Goal: Task Accomplishment & Management: Contribute content

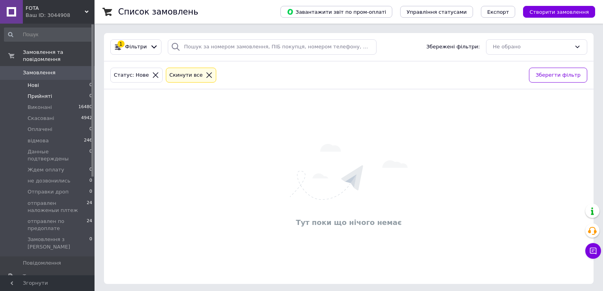
click at [35, 93] on span "Прийняті" at bounding box center [40, 96] width 24 height 7
click at [59, 51] on span "Замовлення та повідомлення" at bounding box center [59, 56] width 72 height 14
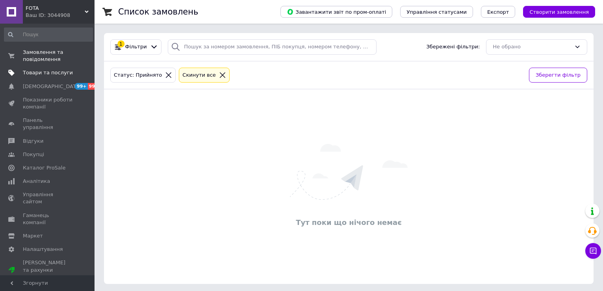
click at [47, 71] on span "Товари та послуги" at bounding box center [48, 72] width 50 height 7
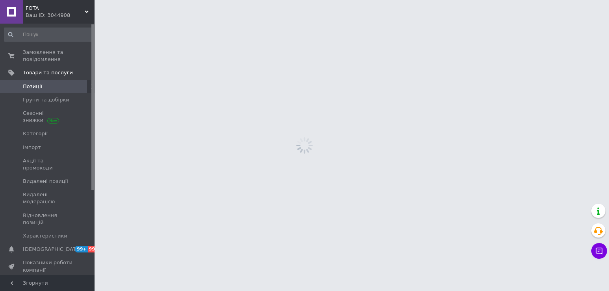
click at [38, 86] on span "Позиції" at bounding box center [32, 86] width 19 height 7
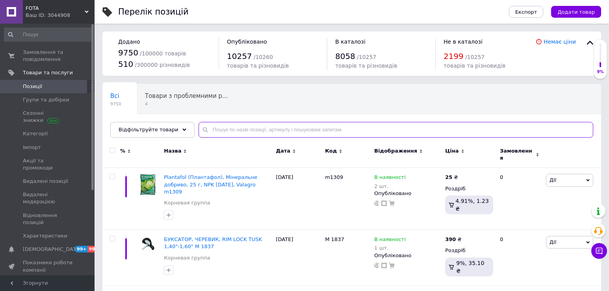
click at [259, 130] on input "text" at bounding box center [396, 130] width 395 height 16
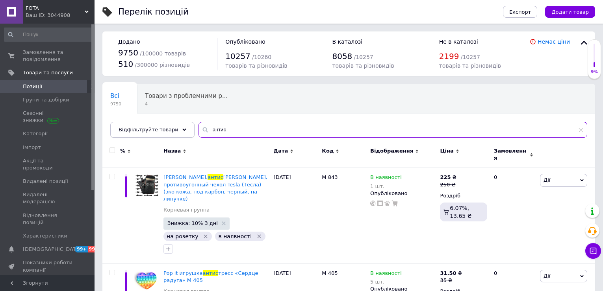
drag, startPoint x: 234, startPoint y: 130, endPoint x: 181, endPoint y: 129, distance: 53.6
click at [181, 129] on div "Відфільтруйте товари антис" at bounding box center [348, 130] width 477 height 16
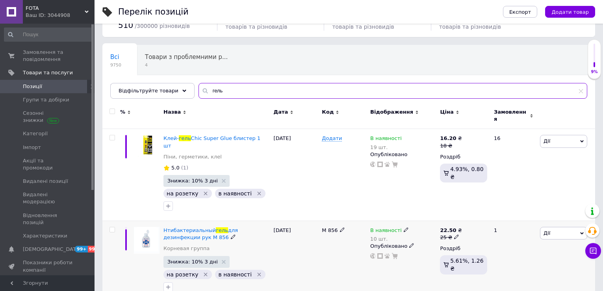
scroll to position [118, 0]
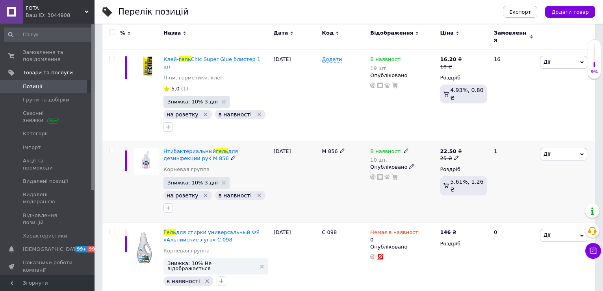
type input "гель"
click at [564, 148] on span "Дії" at bounding box center [563, 154] width 47 height 13
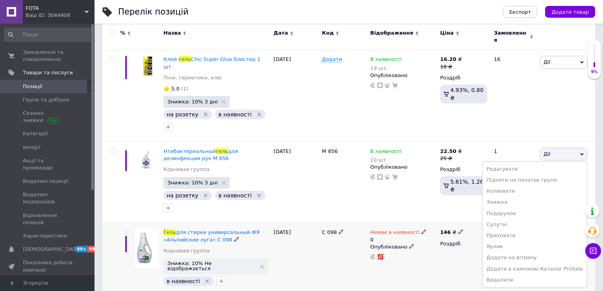
click at [345, 229] on div "С 098" at bounding box center [344, 259] width 48 height 73
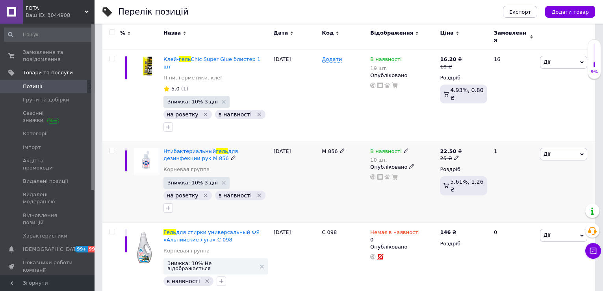
click at [576, 148] on span "Дії" at bounding box center [563, 154] width 47 height 13
click at [518, 186] on li "Копіювати" at bounding box center [535, 191] width 104 height 11
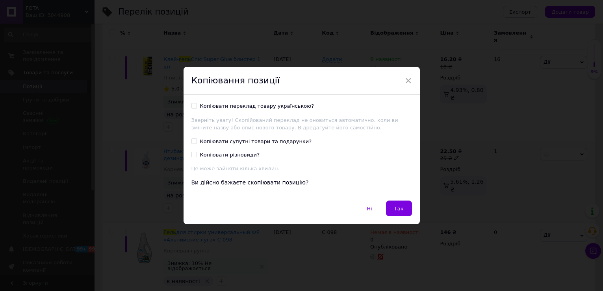
scroll to position [86, 0]
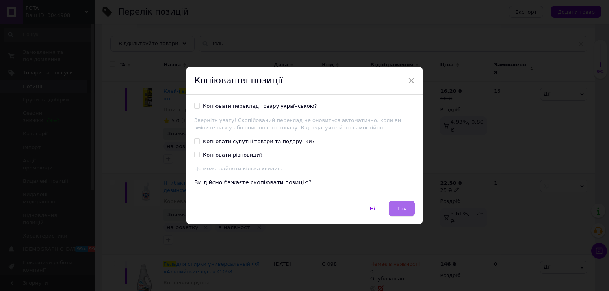
click at [401, 207] on span "Так" at bounding box center [401, 209] width 9 height 6
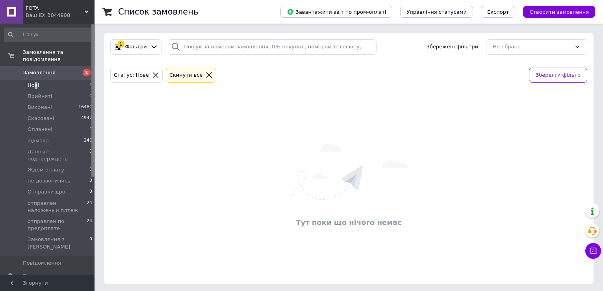
click at [36, 82] on li "Нові 1" at bounding box center [48, 85] width 97 height 11
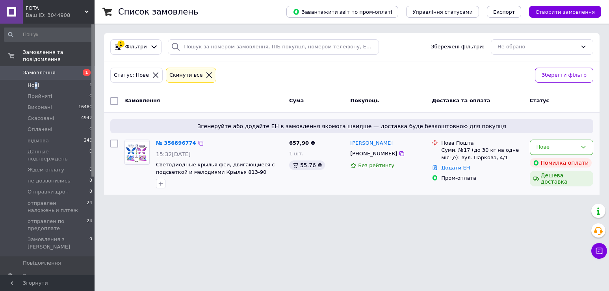
click at [412, 170] on div "Без рейтингу" at bounding box center [387, 165] width 75 height 7
click at [33, 93] on span "Прийняті" at bounding box center [40, 96] width 24 height 7
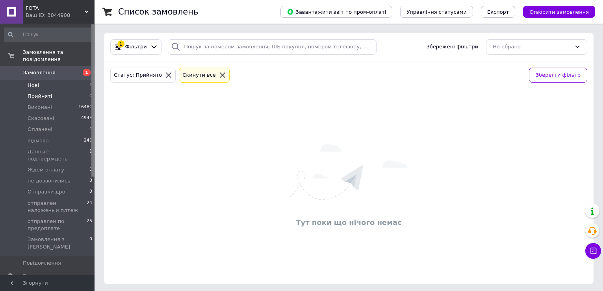
click at [30, 82] on span "Нові" at bounding box center [33, 85] width 11 height 7
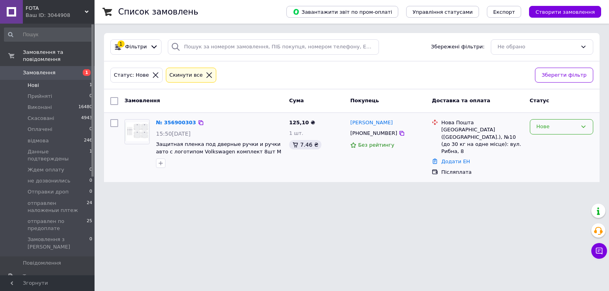
click at [570, 129] on div "Нове" at bounding box center [557, 127] width 41 height 8
click at [548, 140] on li "Прийнято" at bounding box center [561, 143] width 63 height 15
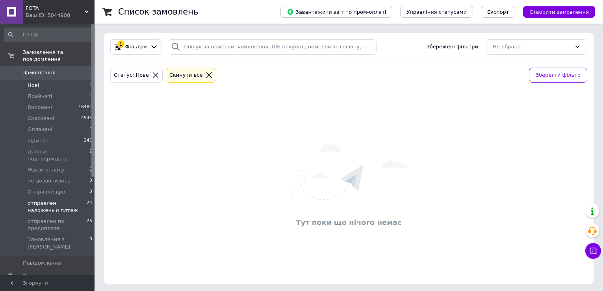
click at [61, 200] on span "отправлен наложеныи плтеж" at bounding box center [57, 207] width 59 height 14
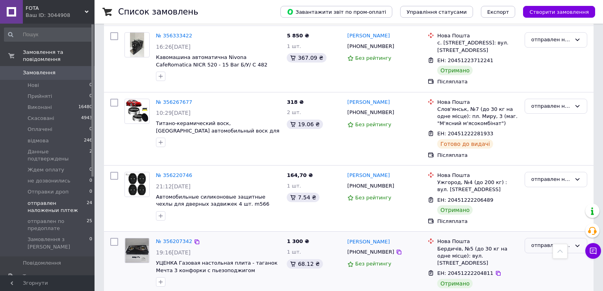
scroll to position [1249, 0]
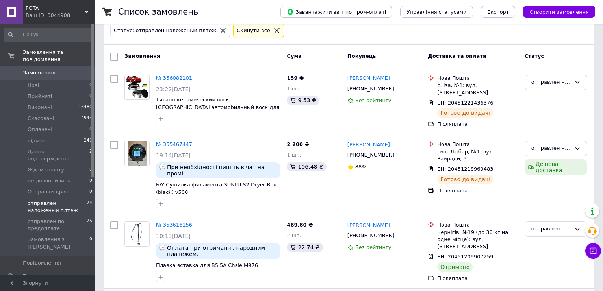
scroll to position [118, 0]
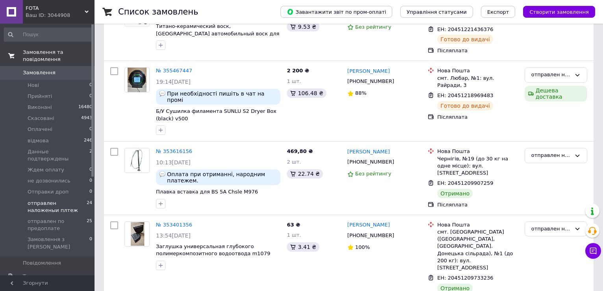
click at [48, 51] on span "Замовлення та повідомлення" at bounding box center [59, 56] width 72 height 14
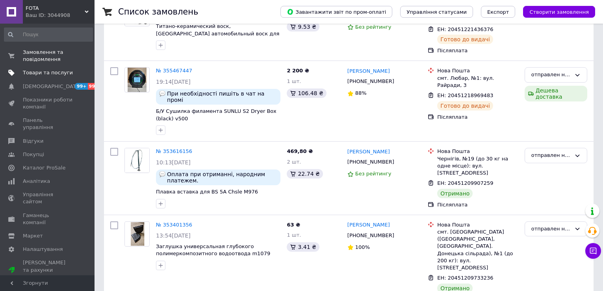
click at [30, 71] on span "Товари та послуги" at bounding box center [48, 72] width 50 height 7
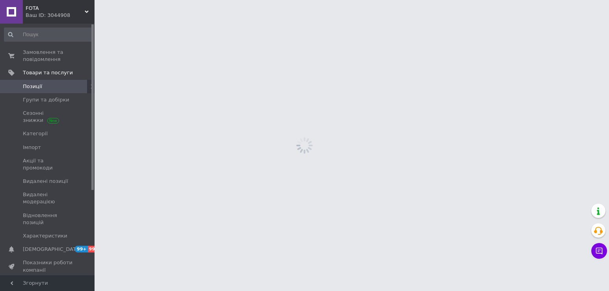
click at [26, 85] on span "Позиції" at bounding box center [32, 86] width 19 height 7
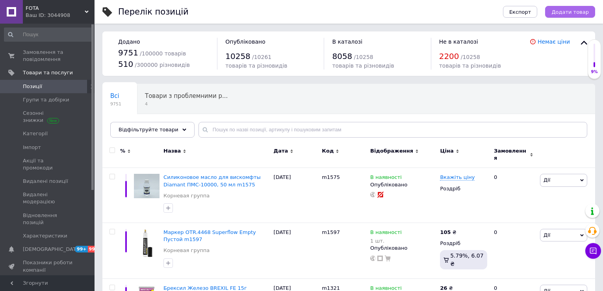
click at [566, 11] on span "Додати товар" at bounding box center [569, 12] width 37 height 6
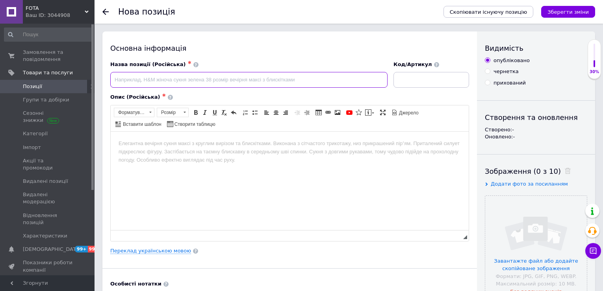
click at [229, 87] on input at bounding box center [248, 80] width 277 height 16
paste input "Очиститель стекла Glass Oil Film Remover 120 мл, гидрофобное средство 2 в 1"
type input "Очиститель стекла Glass Oil Film Remover 120 мл, гидрофобное средство 2 в 1 М 7…"
click at [415, 86] on input at bounding box center [432, 80] width 76 height 16
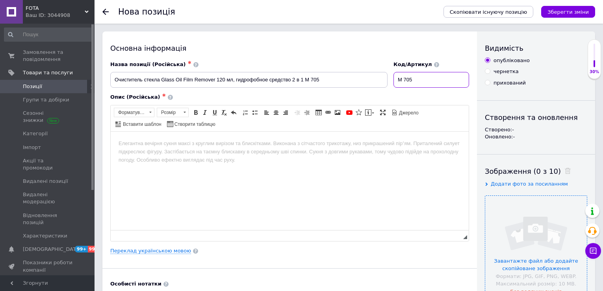
type input "М 705"
click at [535, 241] on input "file" at bounding box center [536, 247] width 102 height 102
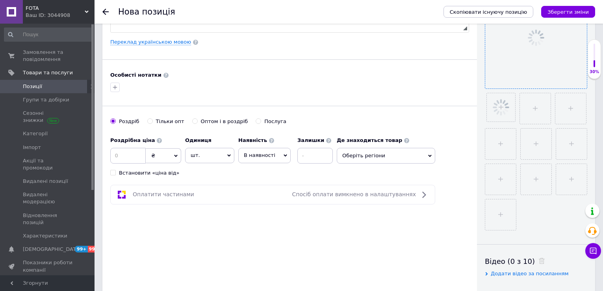
scroll to position [276, 0]
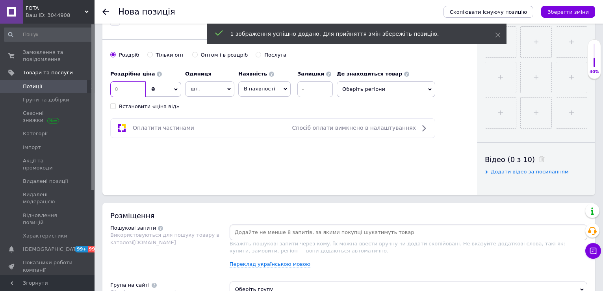
click at [132, 91] on input at bounding box center [127, 90] width 35 height 16
type input "159"
click at [322, 91] on input at bounding box center [314, 90] width 35 height 16
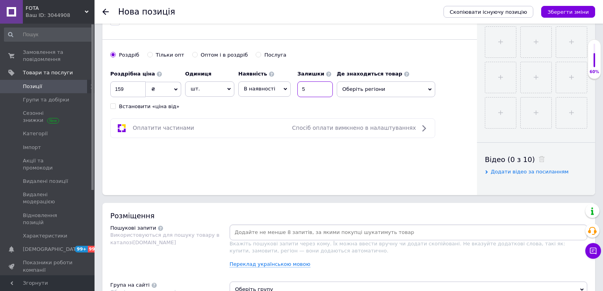
scroll to position [197, 0]
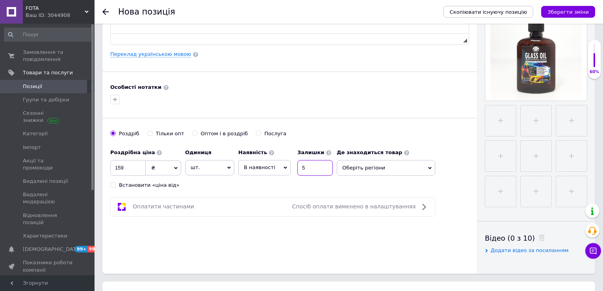
type input "5"
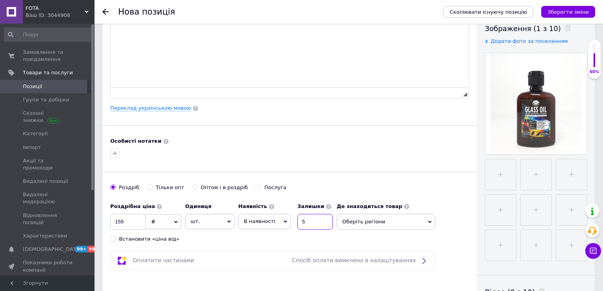
scroll to position [79, 0]
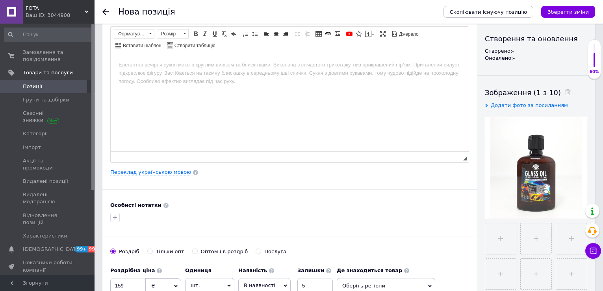
click at [219, 77] on html at bounding box center [290, 65] width 358 height 24
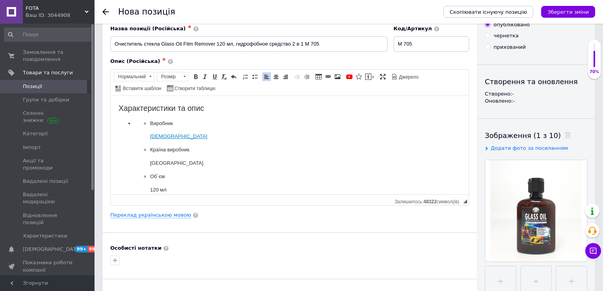
scroll to position [0, 0]
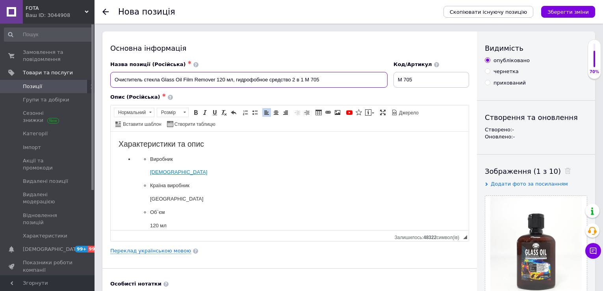
drag, startPoint x: 111, startPoint y: 81, endPoint x: 301, endPoint y: 82, distance: 189.5
click at [300, 82] on input "Очиститель стекла Glass Oil Film Remover 120 мл, гидрофобное средство 2 в 1 М 7…" at bounding box center [248, 80] width 277 height 16
drag, startPoint x: 305, startPoint y: 80, endPoint x: 108, endPoint y: 93, distance: 198.2
click at [110, 93] on div "Назва позиції (Російська) ✱ Очиститель стекла Glass Oil Film Remover 120 мл, ги…" at bounding box center [289, 151] width 359 height 180
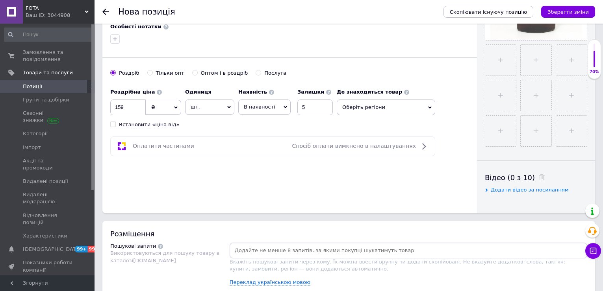
scroll to position [315, 0]
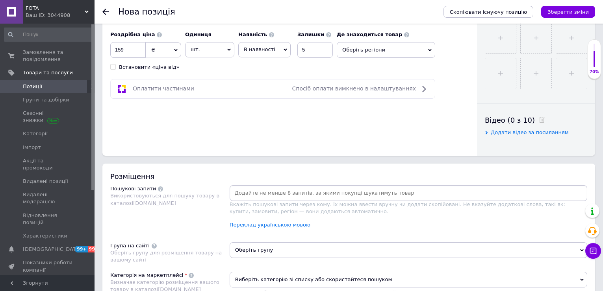
click at [281, 190] on input at bounding box center [408, 193] width 355 height 12
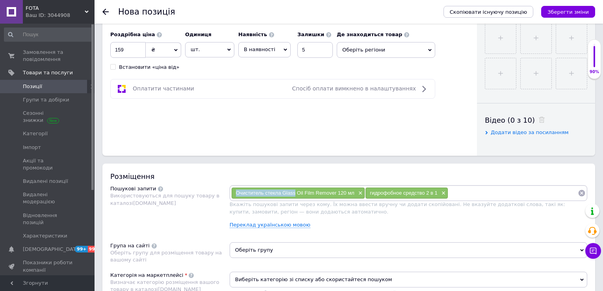
drag, startPoint x: 232, startPoint y: 192, endPoint x: 296, endPoint y: 196, distance: 63.9
click at [296, 196] on div "Очиститель стекла Glass Oil Film Remover 120 мл ×" at bounding box center [298, 193] width 133 height 11
copy span "Очиститель стекла Glass"
click at [484, 195] on input at bounding box center [513, 193] width 130 height 12
paste input "Очиститель стекла Glass"
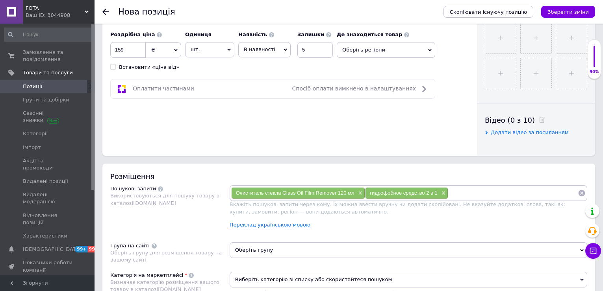
type input "Очиститель стекла Glass"
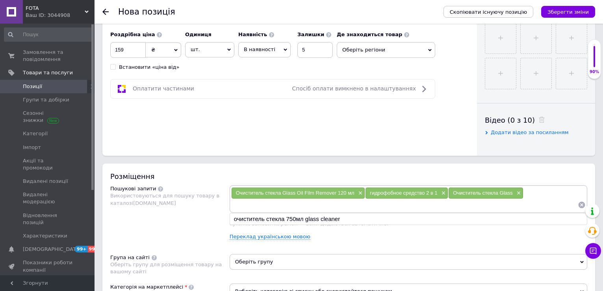
paste input "Очиститель стекла Glass"
drag, startPoint x: 281, startPoint y: 206, endPoint x: 355, endPoint y: 208, distance: 73.3
click at [355, 208] on input "Очиститель стекла Glass" at bounding box center [404, 205] width 347 height 12
type input "Очиститель стекла"
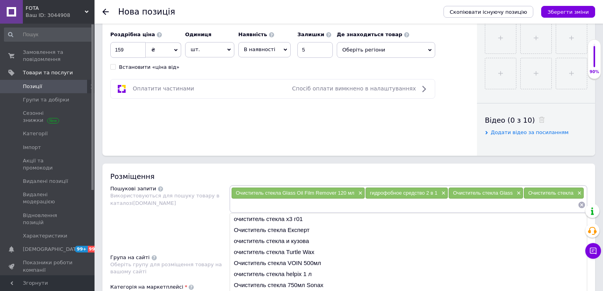
paste input "Очиститель стекла Glass"
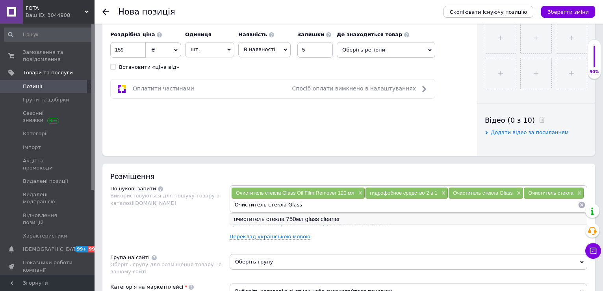
drag, startPoint x: 265, startPoint y: 203, endPoint x: 428, endPoint y: 224, distance: 164.8
click at [428, 213] on div "Очиститель стекла Glass Oil Film Remover 120 мл × гидрофобное средство 2 в 1 × …" at bounding box center [409, 200] width 358 height 28
type input "Очиститель"
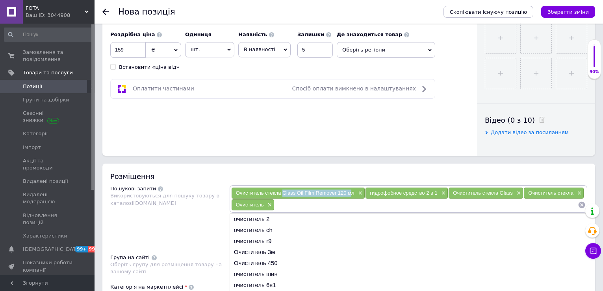
drag, startPoint x: 284, startPoint y: 192, endPoint x: 353, endPoint y: 196, distance: 69.0
click at [353, 196] on div "Очиститель стекла Glass Oil Film Remover 120 мл ×" at bounding box center [298, 193] width 133 height 11
copy span "Glass Oil Film Remover 120 м"
click at [336, 208] on input at bounding box center [426, 205] width 303 height 12
paste input "Glass Oil Film Remover 120 м"
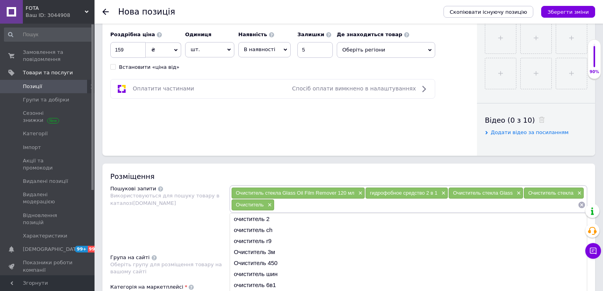
type input "Glass Oil Film Remover 120 м"
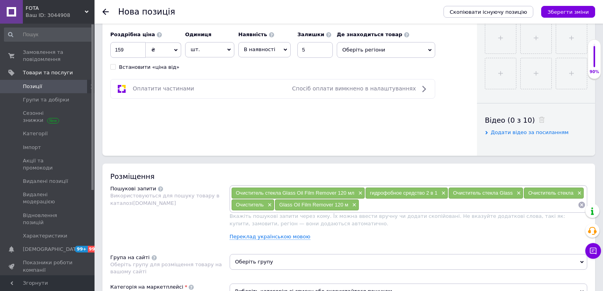
click at [389, 213] on span "Вкажіть пошукові запити через кому. Їх можна ввести вручну чи додати скопійован…" at bounding box center [398, 219] width 336 height 13
click at [382, 213] on span "Вкажіть пошукові запити через кому. Їх можна ввести вручну чи додати скопійован…" at bounding box center [398, 219] width 336 height 13
click at [378, 204] on input at bounding box center [468, 205] width 219 height 12
paste input "Крем-очисник скла Glass Oil Film Remover"
type input "Крем-очисник скла Glass Oil Film Remover"
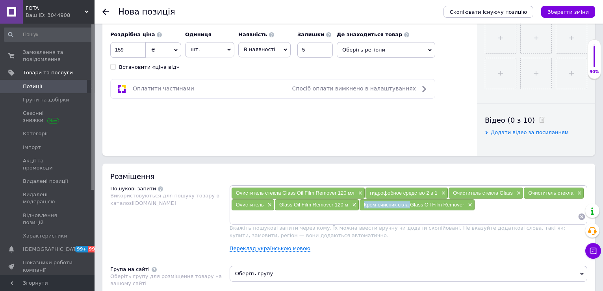
drag, startPoint x: 364, startPoint y: 204, endPoint x: 410, endPoint y: 208, distance: 45.9
click at [410, 208] on div "Крем-очисник скла Glass Oil Film Remover ×" at bounding box center [417, 205] width 115 height 11
copy span "Крем-очисник скла"
click at [278, 222] on input at bounding box center [404, 217] width 347 height 12
paste input "Крем-очисник скла"
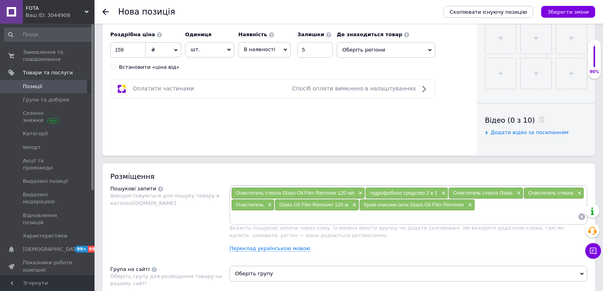
type input "Крем-очисник скла"
paste input "Крем-очисник скла"
drag, startPoint x: 250, startPoint y: 218, endPoint x: 227, endPoint y: 221, distance: 23.5
click at [227, 221] on div "Пошукові запити Використовуються для пошуку товару в каталозі Prom.ua Очистител…" at bounding box center [348, 222] width 477 height 73
type input "очисник скла"
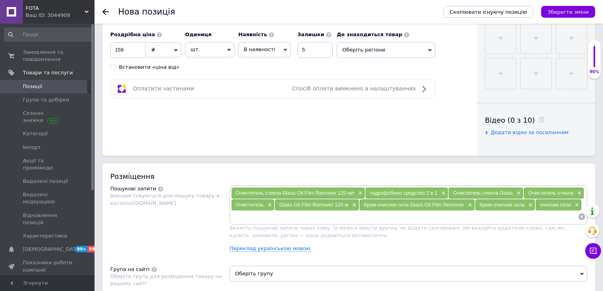
click at [577, 5] on div "Скопіювати існуючу позицію Зберегти зміни" at bounding box center [516, 12] width 160 height 24
click at [577, 12] on icon "Зберегти зміни" at bounding box center [568, 12] width 41 height 6
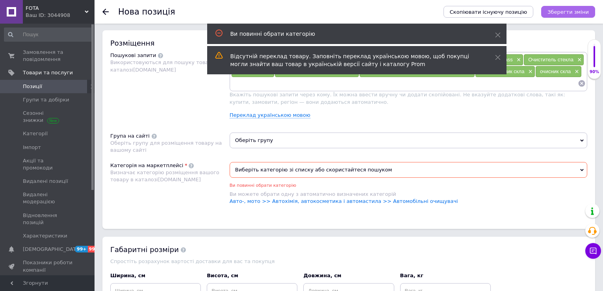
scroll to position [489, 0]
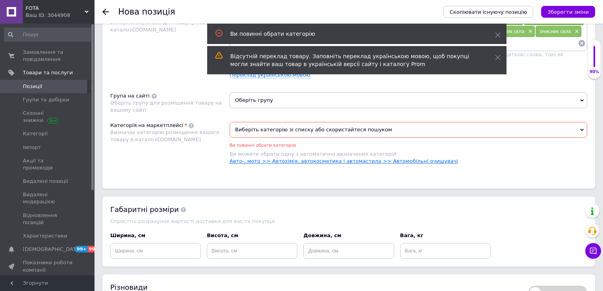
click at [399, 163] on link "Авто-, мото >> Автохімія, автокосметика і автомастила >> Автомобільні очищувачі" at bounding box center [344, 161] width 228 height 6
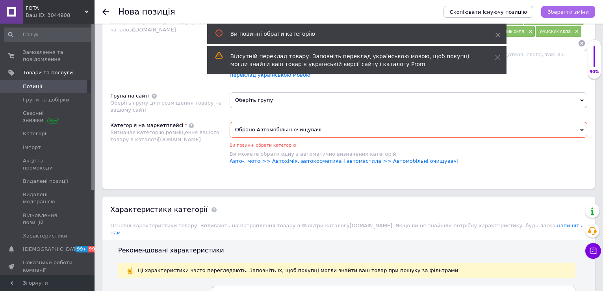
click at [565, 10] on icon "Зберегти зміни" at bounding box center [568, 12] width 41 height 6
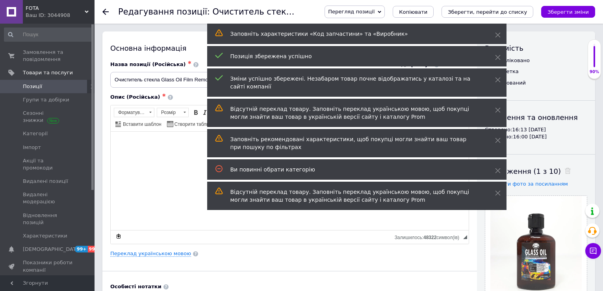
click at [565, 10] on icon "Зберегти зміни" at bounding box center [568, 12] width 41 height 6
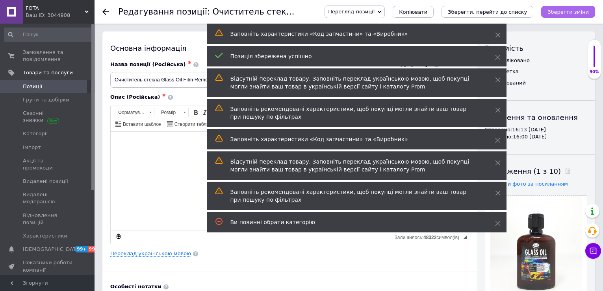
click at [556, 12] on icon "Зберегти зміни" at bounding box center [568, 12] width 41 height 6
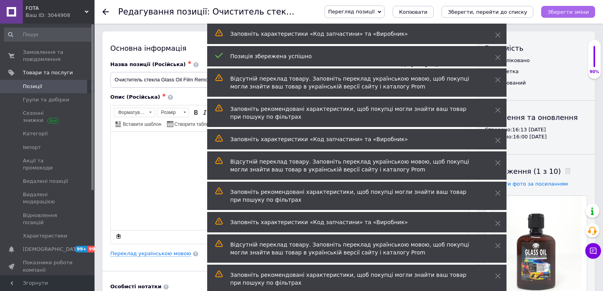
click at [562, 15] on icon "Зберегти зміни" at bounding box center [568, 12] width 41 height 6
click at [562, 23] on div "Перегляд позиції Зберегти та переглянути на сайті Зберегти та переглянути на ма…" at bounding box center [452, 12] width 286 height 24
click at [562, 22] on div "Перегляд позиції Зберегти та переглянути на сайті Зберегти та переглянути на ма…" at bounding box center [452, 12] width 286 height 24
click at [564, 12] on icon "Зберегти зміни" at bounding box center [568, 12] width 41 height 6
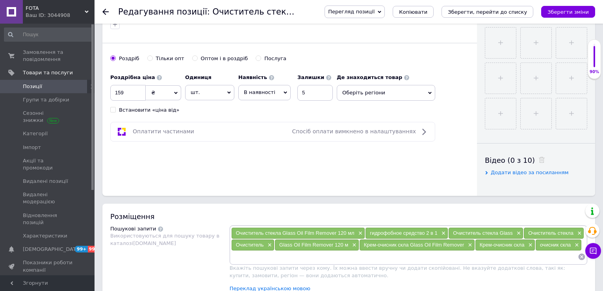
scroll to position [276, 0]
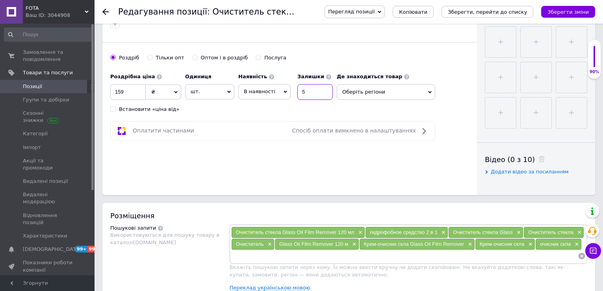
drag, startPoint x: 310, startPoint y: 94, endPoint x: 293, endPoint y: 96, distance: 17.4
click at [293, 96] on div "Наявність В наявності Немає в наявності Під замовлення Готово до відправки Зали…" at bounding box center [285, 84] width 95 height 31
type input "10"
click at [258, 251] on input at bounding box center [404, 257] width 347 height 12
type input "авто"
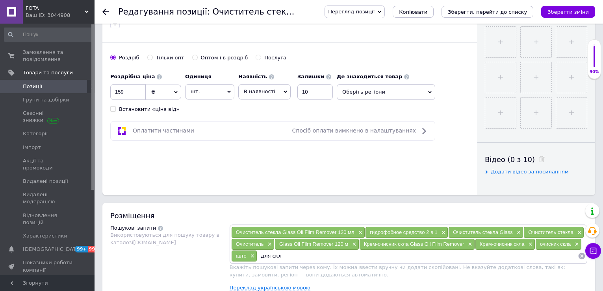
type input "для скла"
type input "скло"
type input "автохимия"
type input "химия"
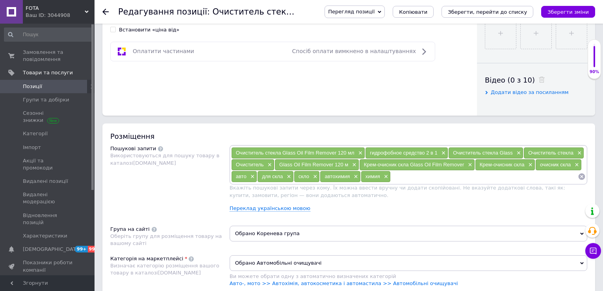
scroll to position [394, 0]
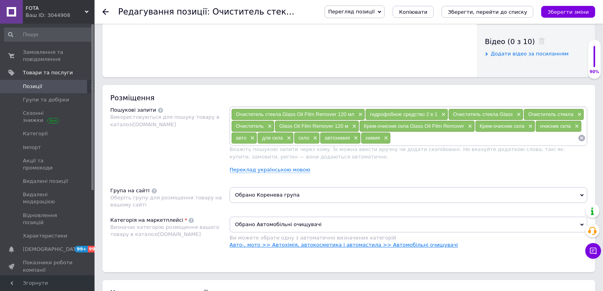
click at [386, 248] on link "Авто-, мото >> Автохімія, автокосметика і автомастила >> Автомобільні очищувачі" at bounding box center [344, 245] width 228 height 6
click at [577, 8] on button "Зберегти зміни" at bounding box center [568, 12] width 54 height 12
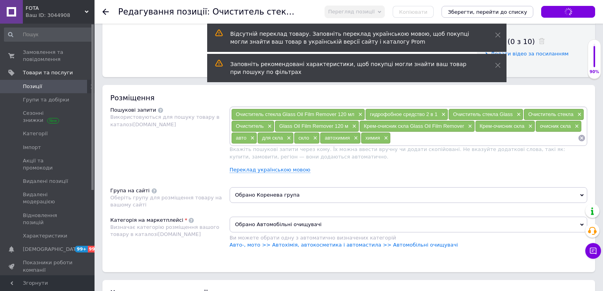
click at [572, 11] on div "Зберегти зміни" at bounding box center [568, 12] width 54 height 12
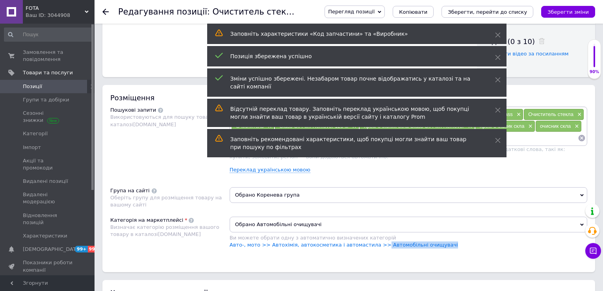
drag, startPoint x: 368, startPoint y: 245, endPoint x: 433, endPoint y: 248, distance: 64.3
click at [433, 248] on li "Авто-, мото >> Автохімія, автокосметика і автомастила >> Автомобільні очищувачі" at bounding box center [409, 245] width 358 height 7
copy link "Автомобільні очищувачі"
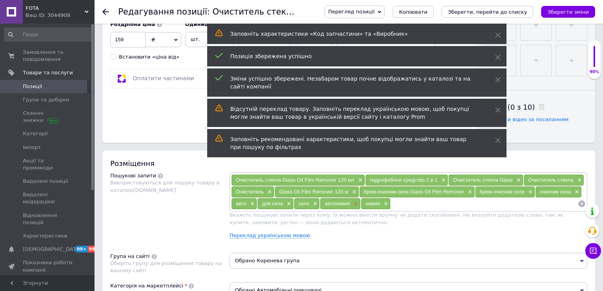
scroll to position [276, 0]
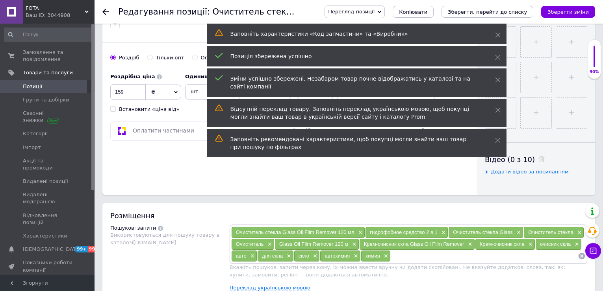
click at [408, 257] on input at bounding box center [484, 257] width 187 height 12
paste input "Автомобільні очищувачі"
type input "Автомобільні очищувачі"
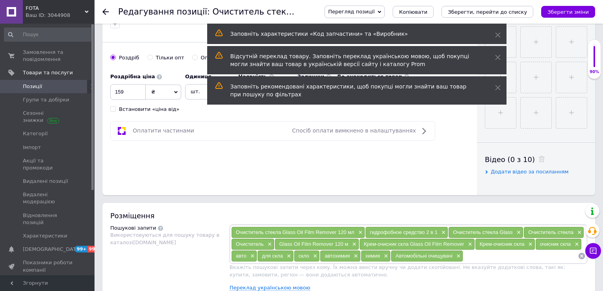
paste input "Автомобільні очищувачі"
drag, startPoint x: 510, startPoint y: 258, endPoint x: 574, endPoint y: 259, distance: 63.8
click at [574, 259] on input "Автомобільні очищувачі" at bounding box center [520, 257] width 115 height 12
type input "Автомобільні"
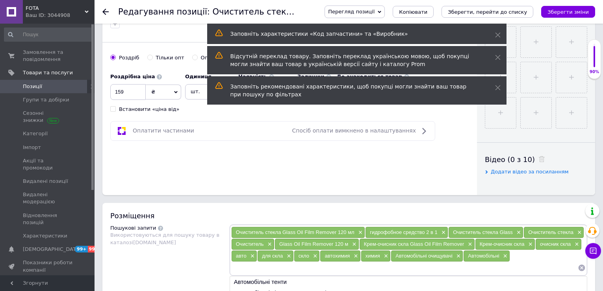
paste input "Автомобільні очищувачі"
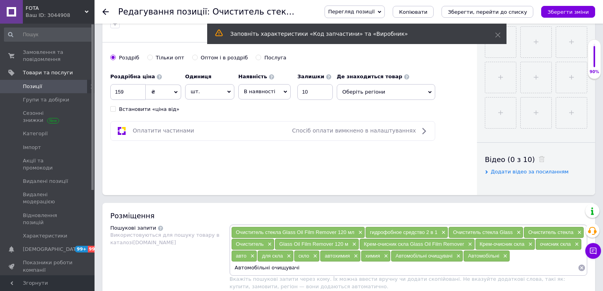
drag, startPoint x: 268, startPoint y: 268, endPoint x: 163, endPoint y: 262, distance: 104.9
click at [163, 262] on div "Пошукові запити Використовуються для пошуку товару в каталозі Prom.ua Очистител…" at bounding box center [348, 267] width 477 height 85
type input "очищувачі"
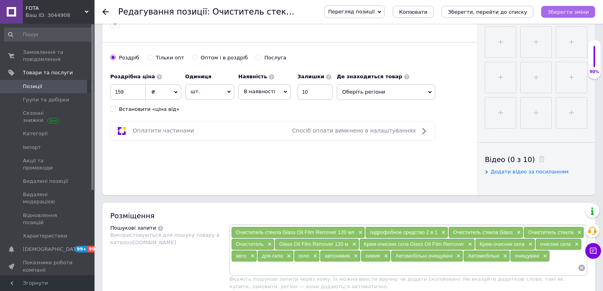
click at [570, 15] on icon "Зберегти зміни" at bounding box center [568, 12] width 41 height 6
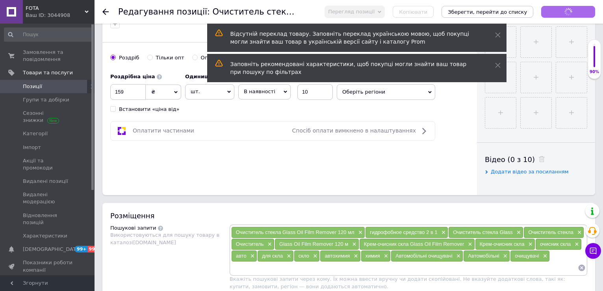
click at [570, 15] on div "Зберегти зміни" at bounding box center [568, 12] width 54 height 12
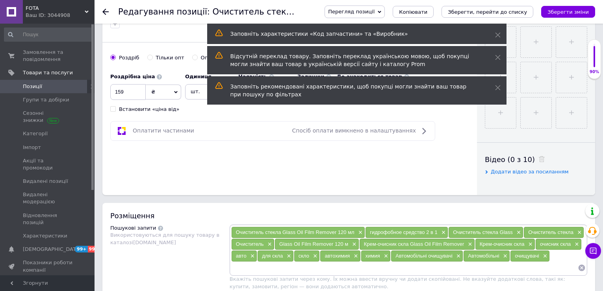
click at [542, 12] on div "Перегляд позиції Зберегти та переглянути на сайті Зберегти та переглянути на ма…" at bounding box center [456, 12] width 278 height 13
click at [562, 11] on icon "Зберегти зміни" at bounding box center [568, 12] width 41 height 6
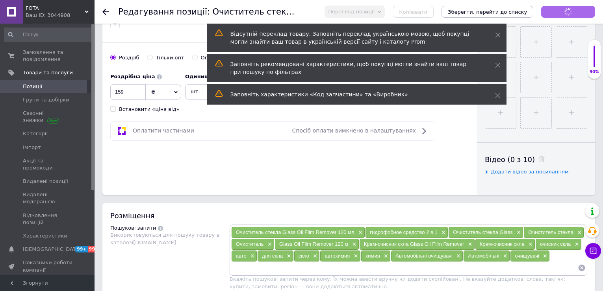
click at [562, 11] on div "Зберегти зміни" at bounding box center [568, 12] width 54 height 12
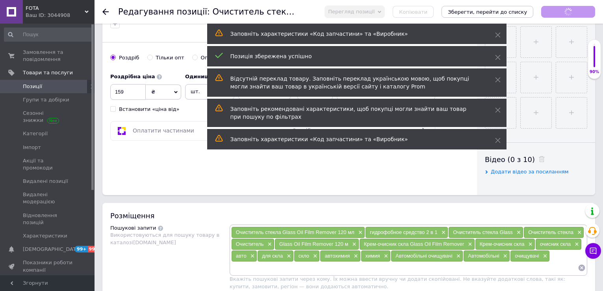
click at [562, 11] on div "Зберегти зміни" at bounding box center [568, 12] width 54 height 12
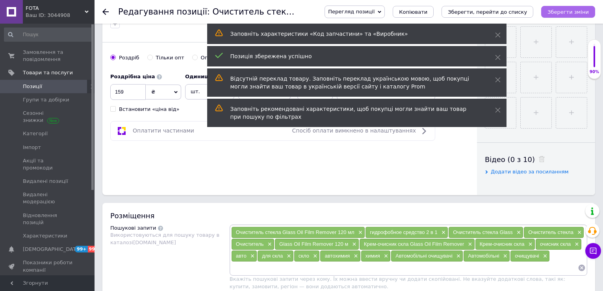
click at [567, 10] on icon "Зберегти зміни" at bounding box center [568, 12] width 41 height 6
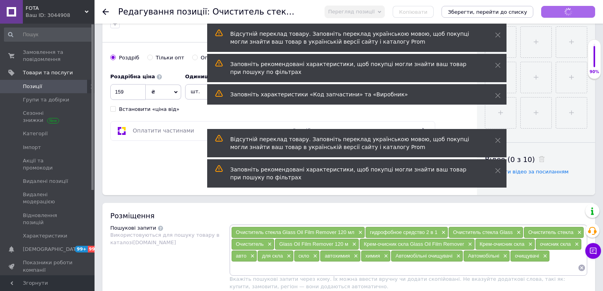
click at [567, 10] on div "Зберегти зміни" at bounding box center [568, 12] width 54 height 12
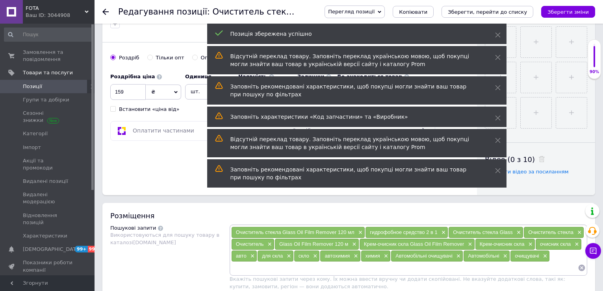
click at [50, 86] on span "Позиції" at bounding box center [48, 86] width 50 height 7
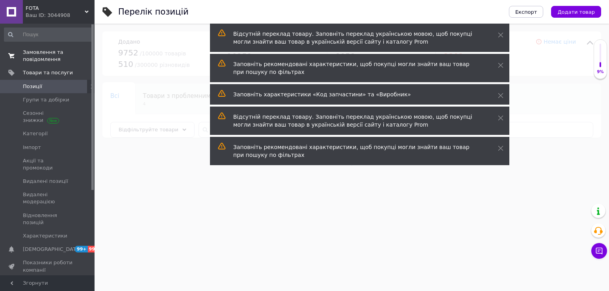
click at [38, 51] on span "Замовлення та повідомлення" at bounding box center [48, 56] width 50 height 14
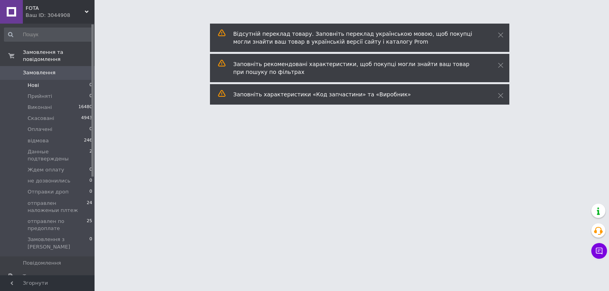
click at [29, 82] on span "Нові" at bounding box center [33, 85] width 11 height 7
